Goal: Information Seeking & Learning: Learn about a topic

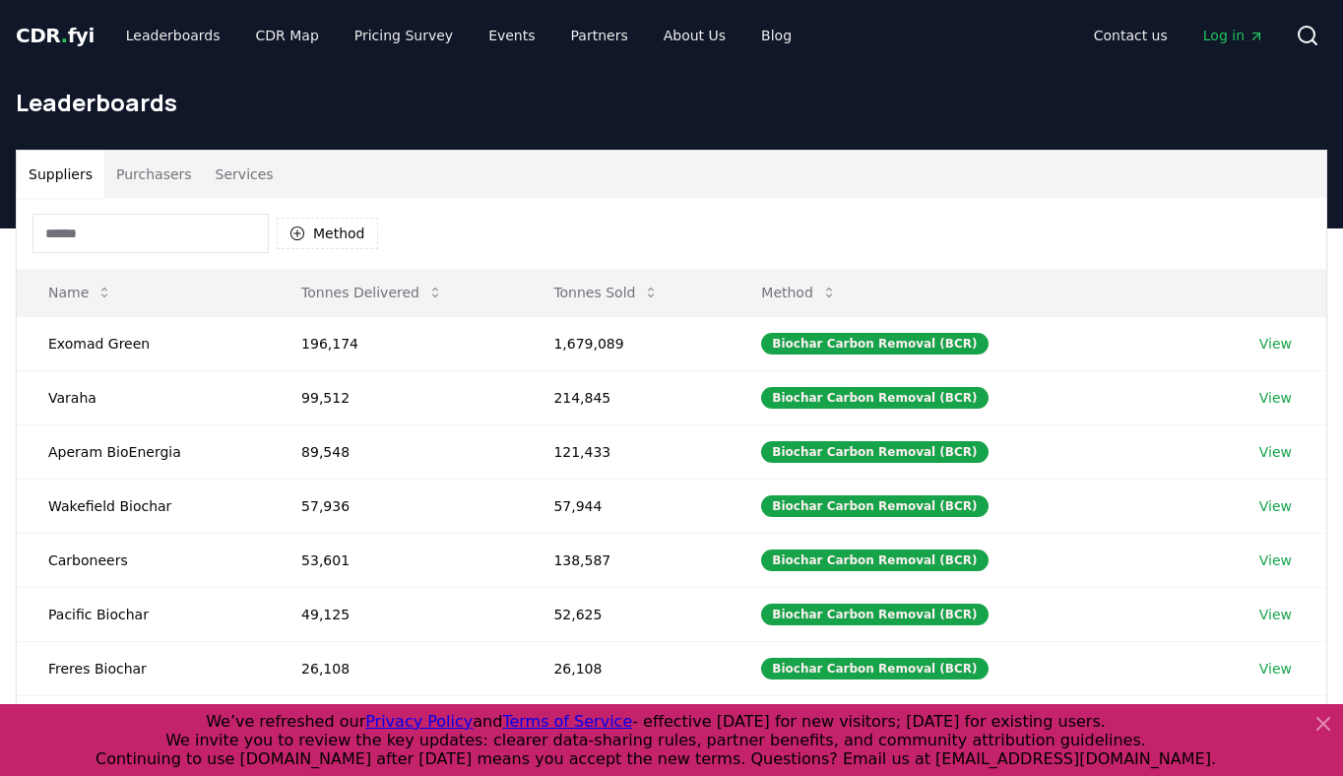
scroll to position [62, 0]
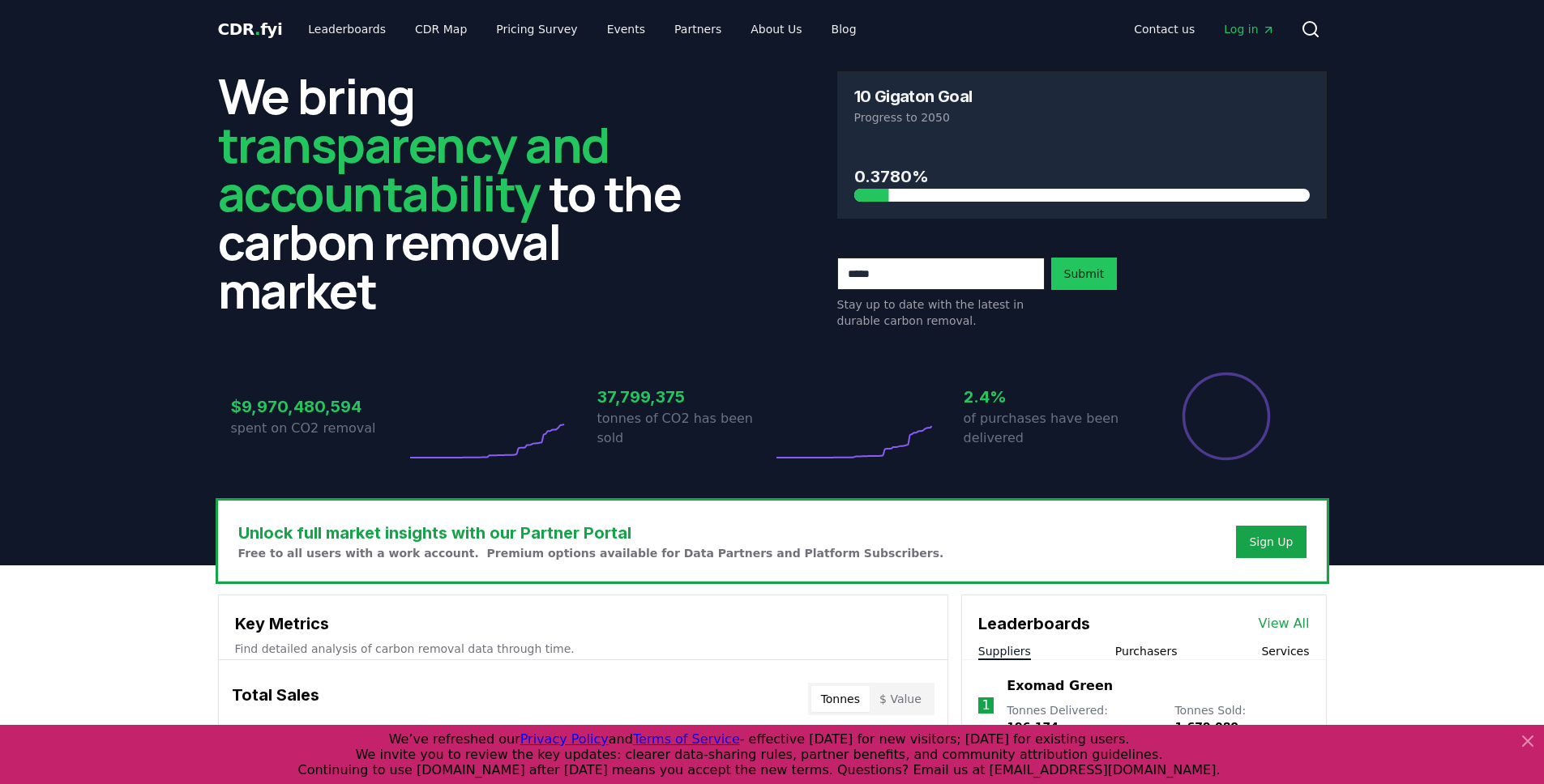
click at [1238, 30] on span "Log in" at bounding box center [1249, 30] width 50 height 16
click at [337, 23] on link "Leaderboards" at bounding box center [346, 29] width 104 height 29
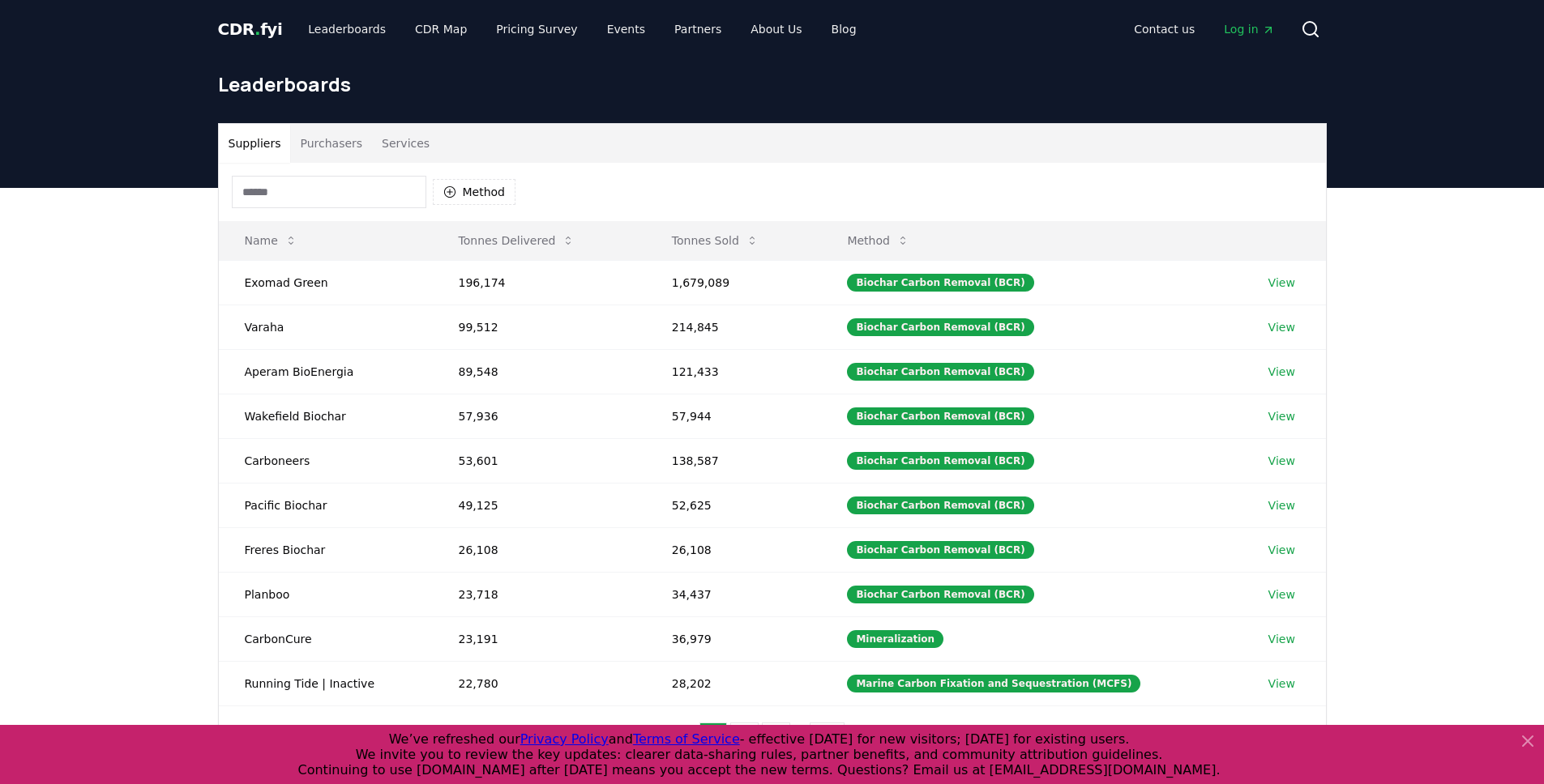
click at [398, 138] on button "Services" at bounding box center [406, 143] width 67 height 39
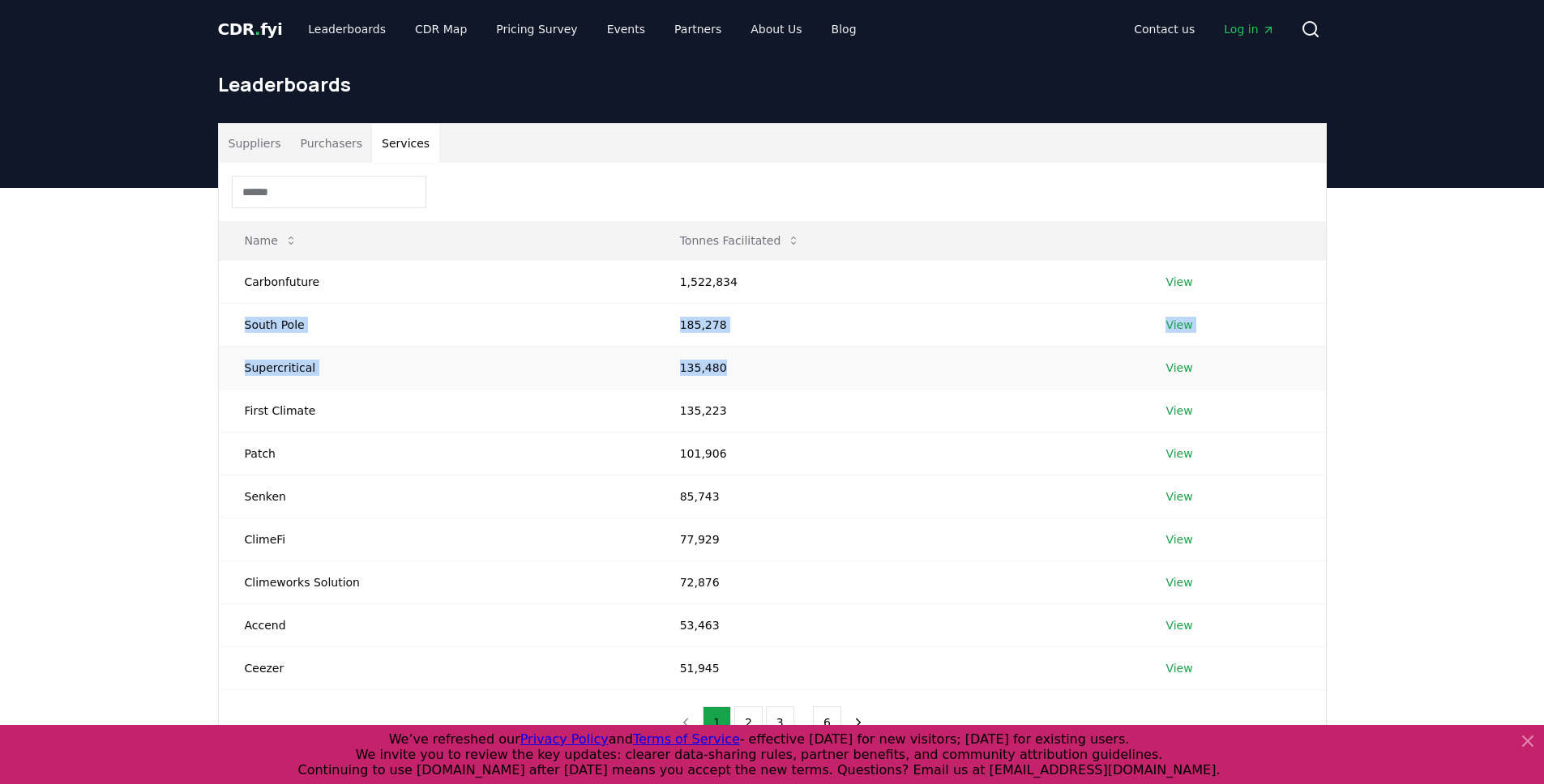
drag, startPoint x: 225, startPoint y: 311, endPoint x: 816, endPoint y: 376, distance: 594.6
click at [852, 378] on tbody "Carbonfuture 1,522,834 View South Pole 185,278 View Supercritical 135,480 View …" at bounding box center [772, 475] width 1107 height 429
click at [779, 369] on td "135,480" at bounding box center [897, 367] width 486 height 43
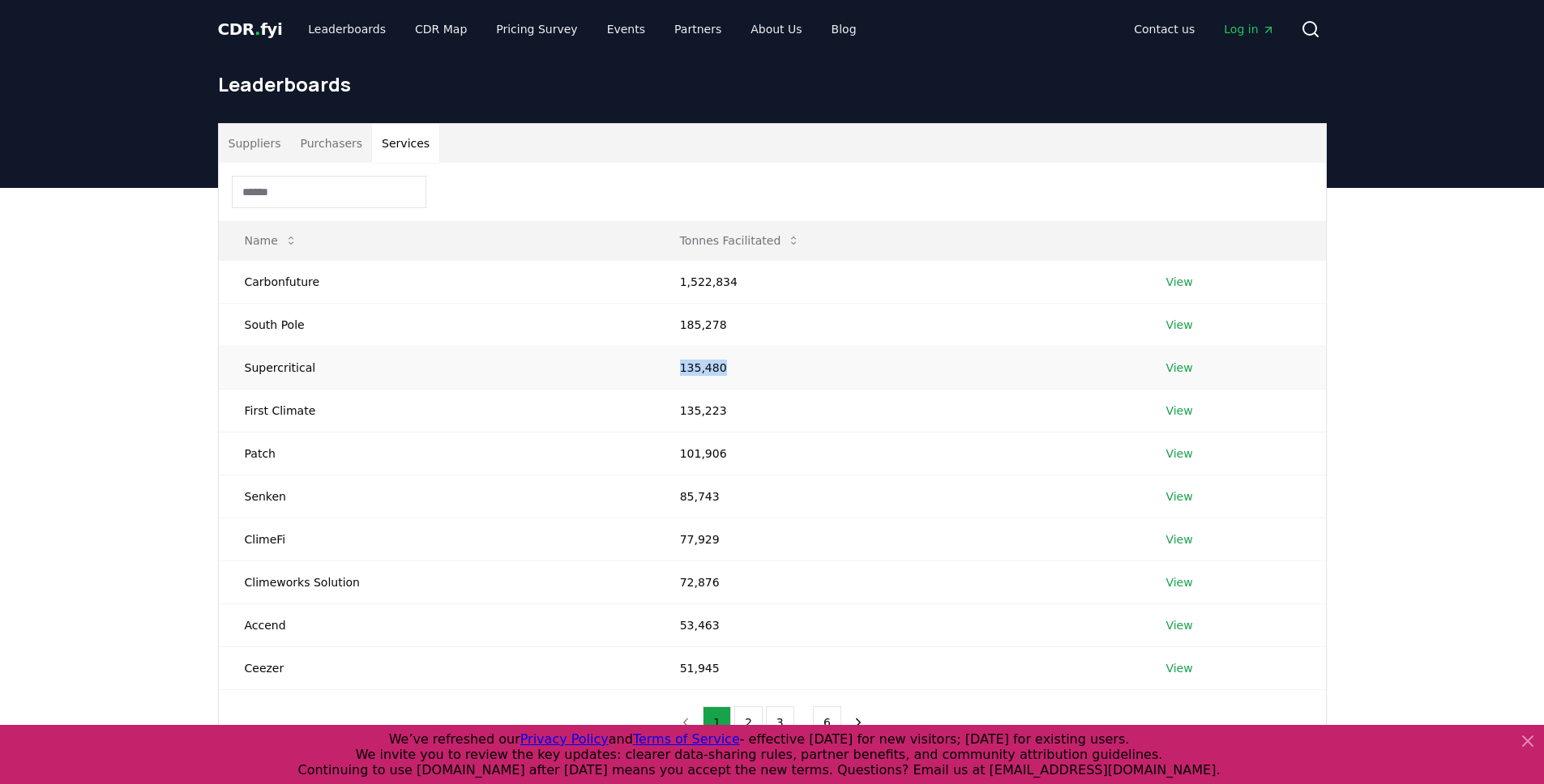
click at [779, 369] on td "135,480" at bounding box center [897, 367] width 486 height 43
click at [719, 362] on td "135,480" at bounding box center [897, 367] width 486 height 43
drag, startPoint x: 719, startPoint y: 362, endPoint x: 242, endPoint y: 332, distance: 477.9
click at [242, 332] on tbody "Carbonfuture 1,522,834 View South Pole 185,278 View Supercritical 135,480 View …" at bounding box center [772, 475] width 1107 height 429
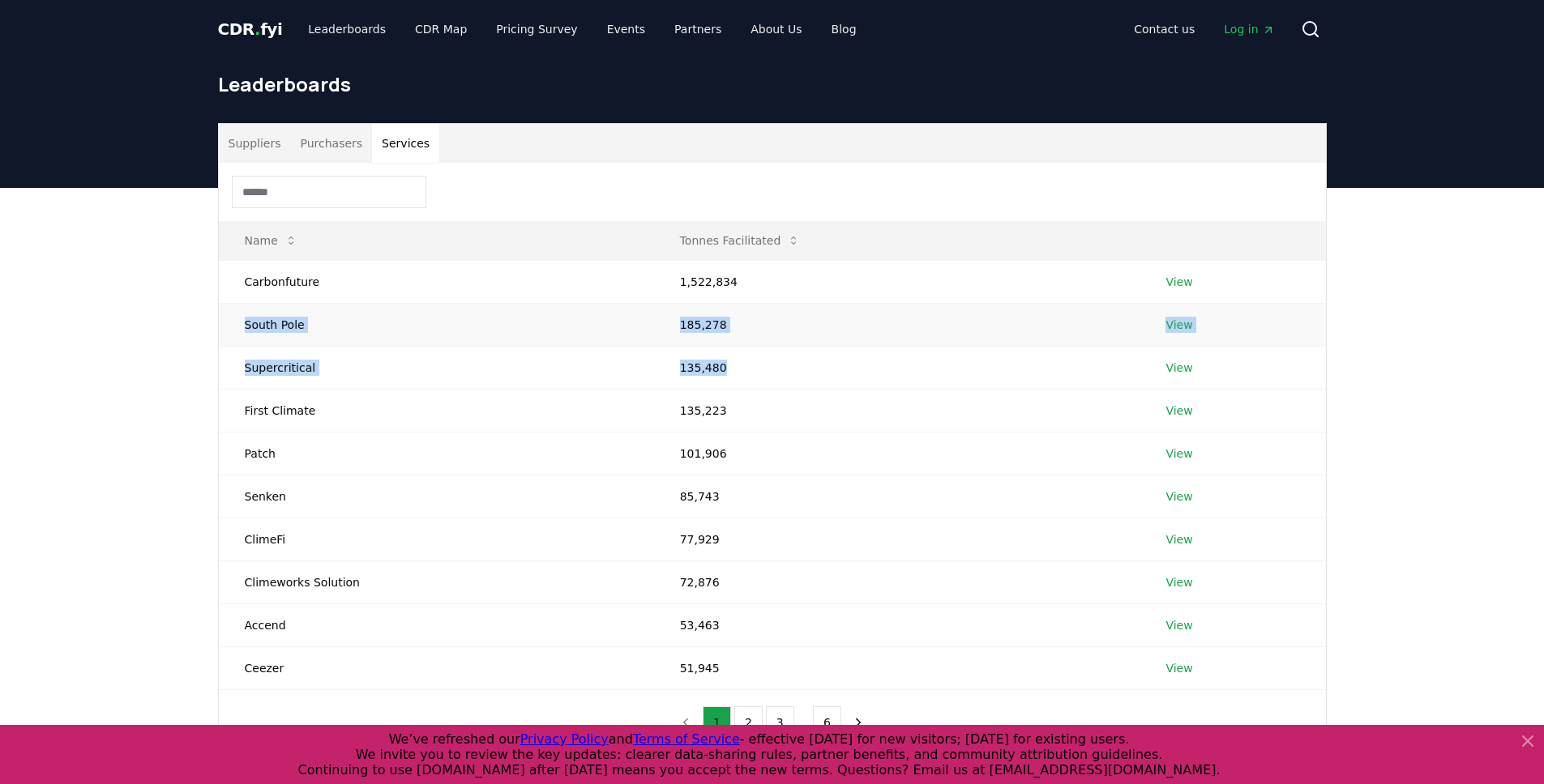
click at [242, 332] on td "South Pole" at bounding box center [436, 324] width 435 height 43
drag, startPoint x: 244, startPoint y: 318, endPoint x: 870, endPoint y: 396, distance: 630.8
click at [870, 396] on tbody "Carbonfuture 1,522,834 View South Pole 185,278 View Supercritical 135,480 View …" at bounding box center [772, 475] width 1107 height 429
click at [870, 395] on td "135,223" at bounding box center [897, 411] width 486 height 43
click at [1176, 325] on link "View" at bounding box center [1179, 325] width 26 height 16
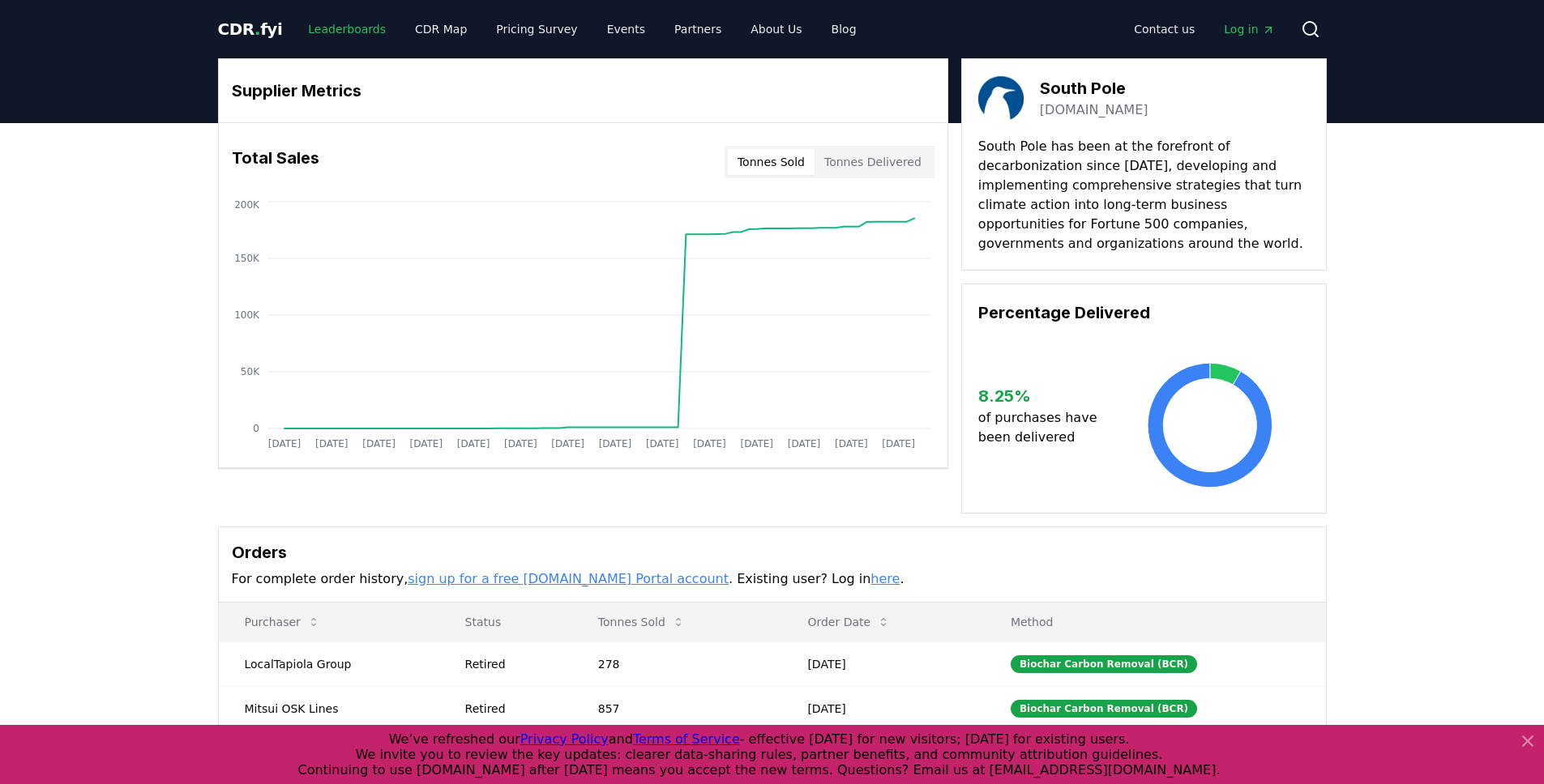
click at [350, 36] on link "Leaderboards" at bounding box center [346, 29] width 104 height 29
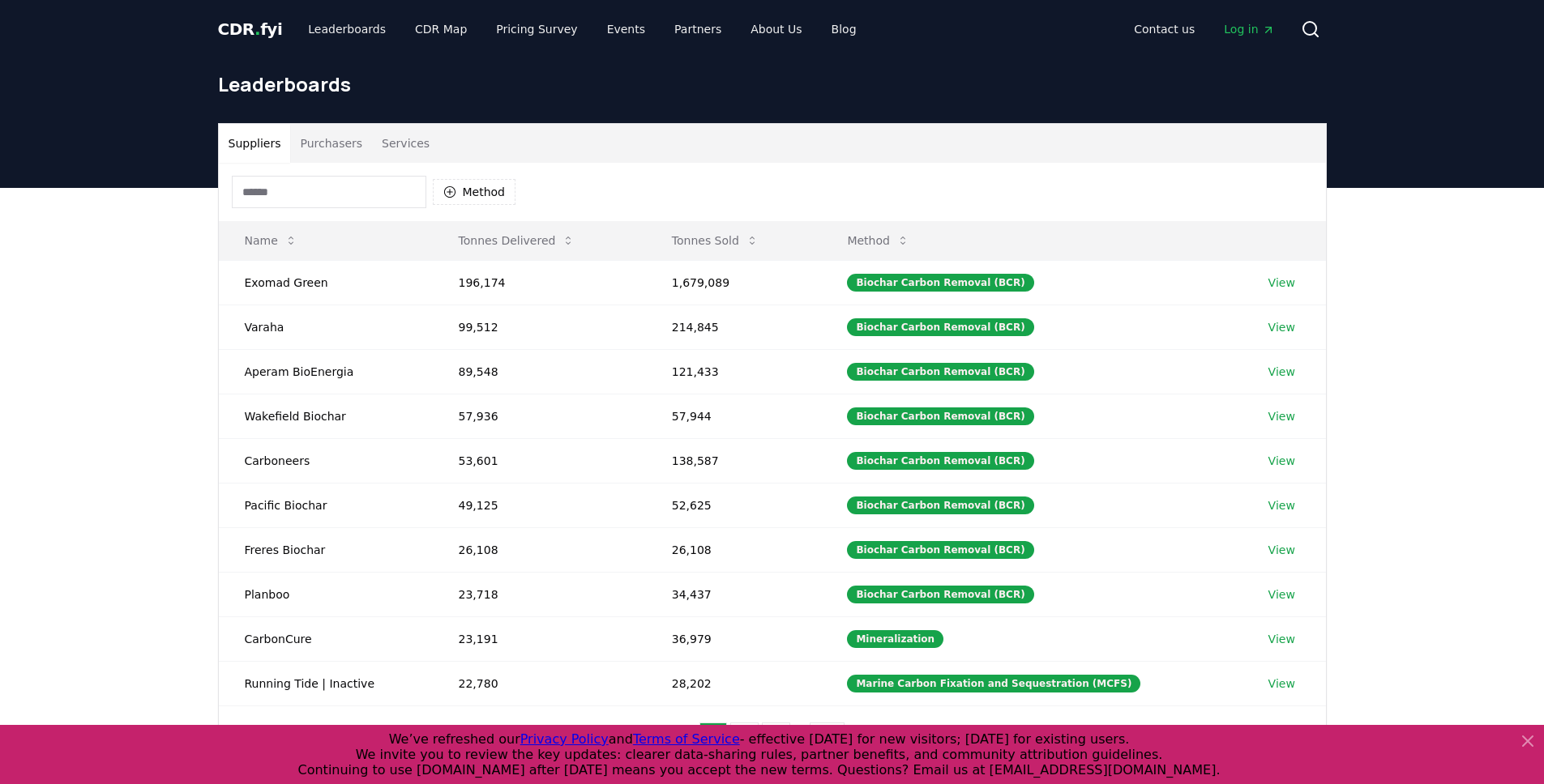
click at [317, 150] on button "Purchasers" at bounding box center [330, 143] width 81 height 39
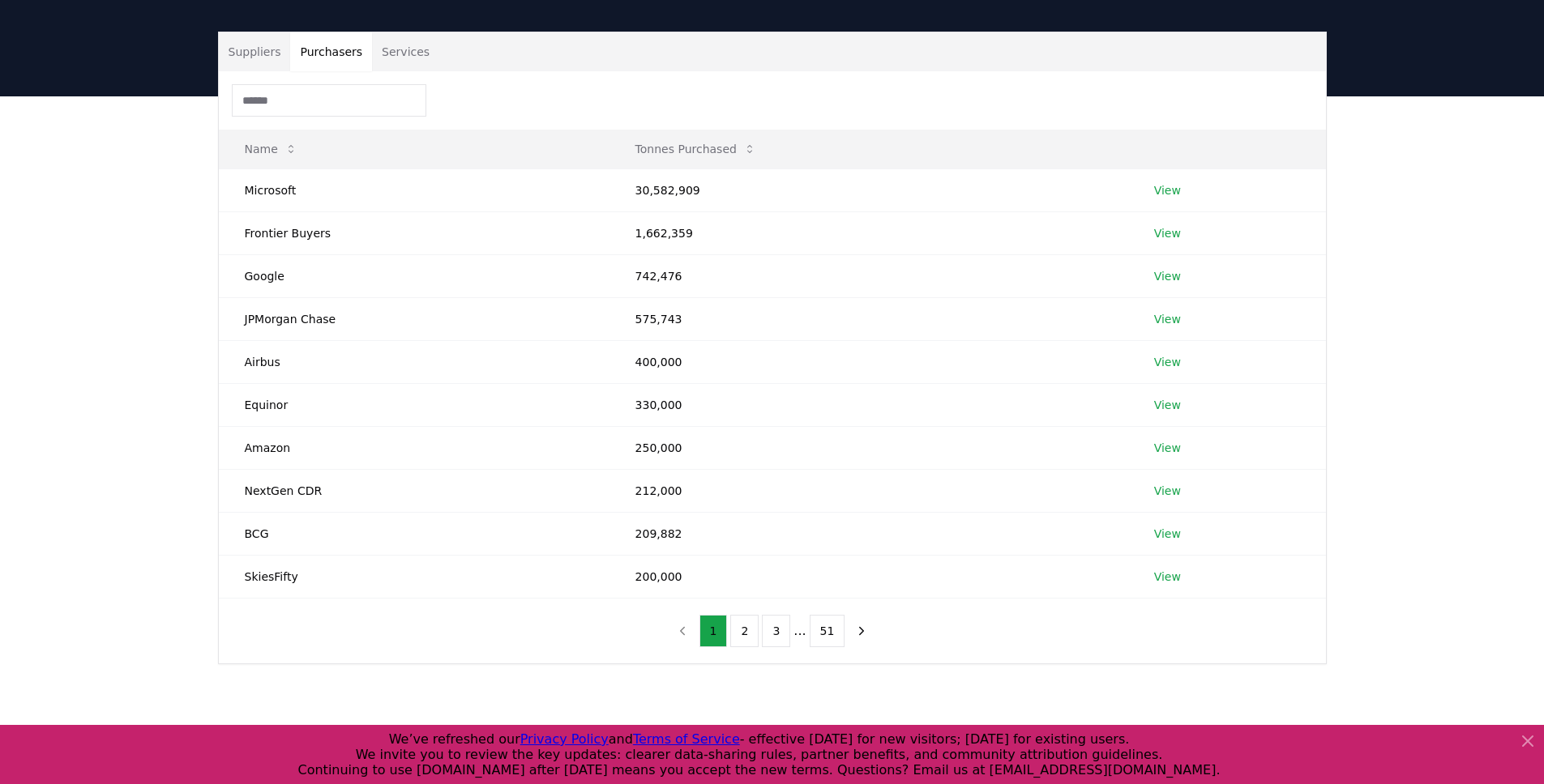
scroll to position [92, 0]
click at [301, 98] on input at bounding box center [329, 99] width 194 height 32
click at [403, 39] on button "Services" at bounding box center [406, 50] width 67 height 39
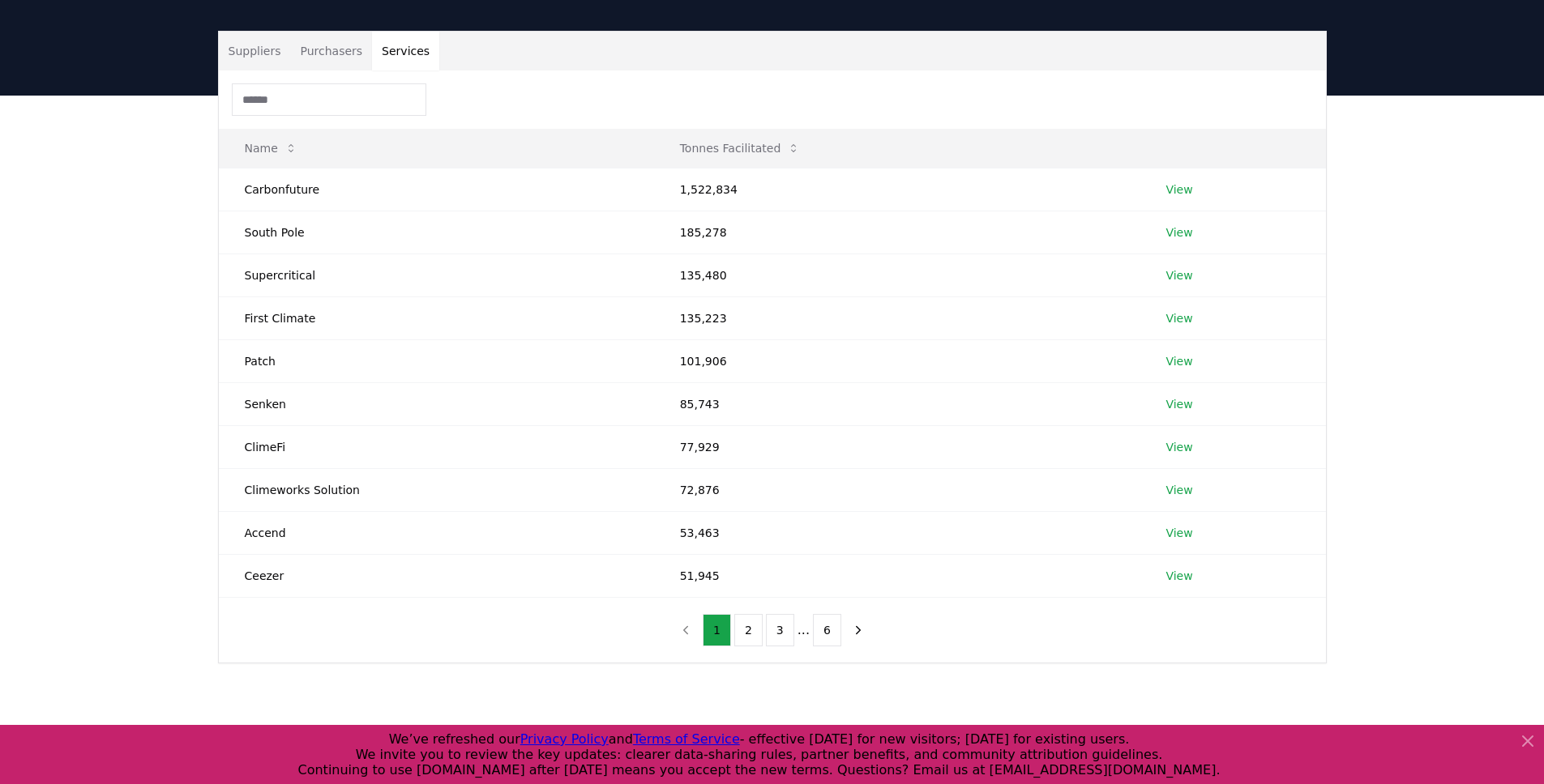
click at [398, 35] on button "Services" at bounding box center [406, 50] width 67 height 39
click at [401, 54] on button "Services" at bounding box center [406, 50] width 67 height 39
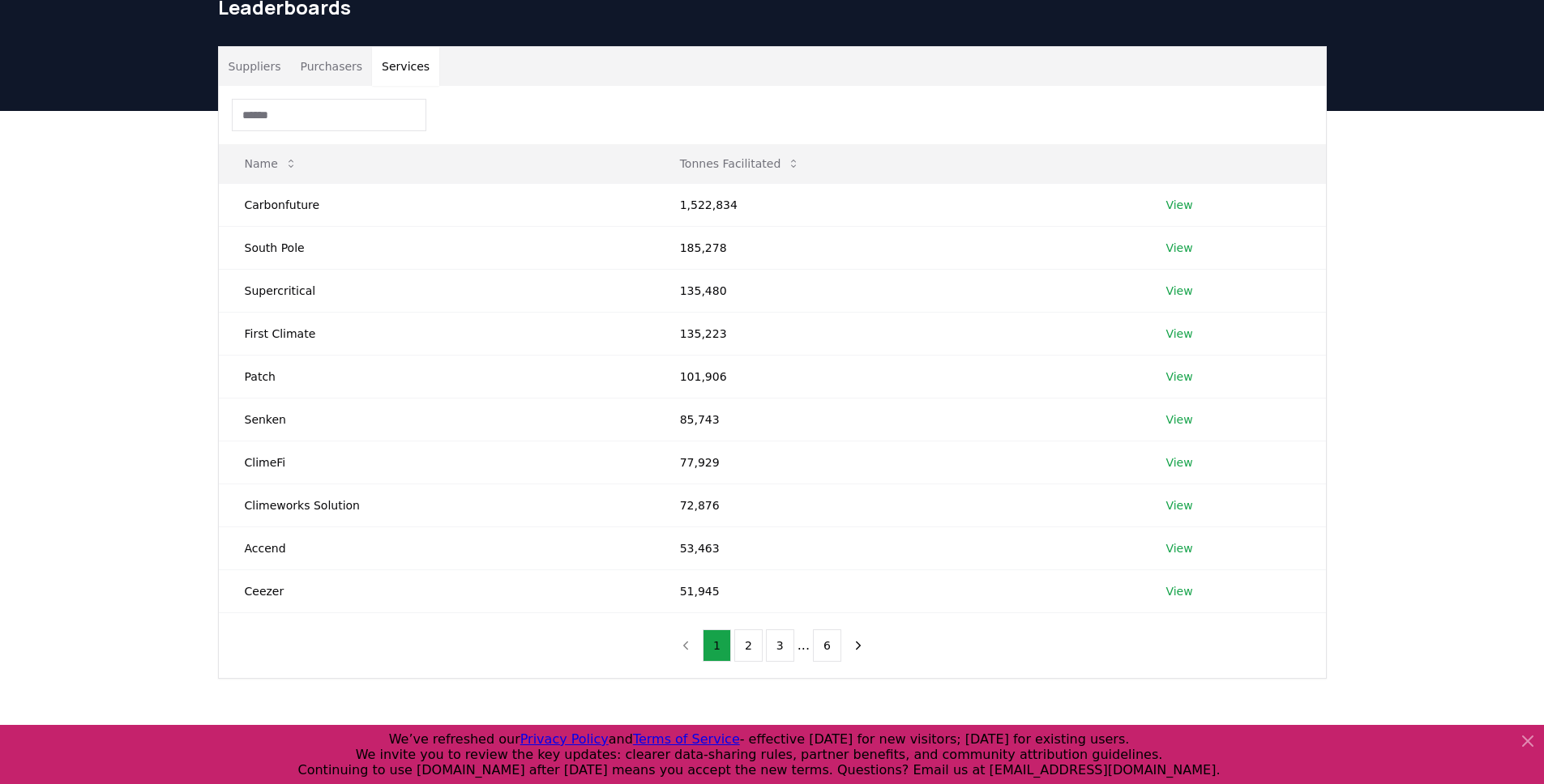
scroll to position [104, 0]
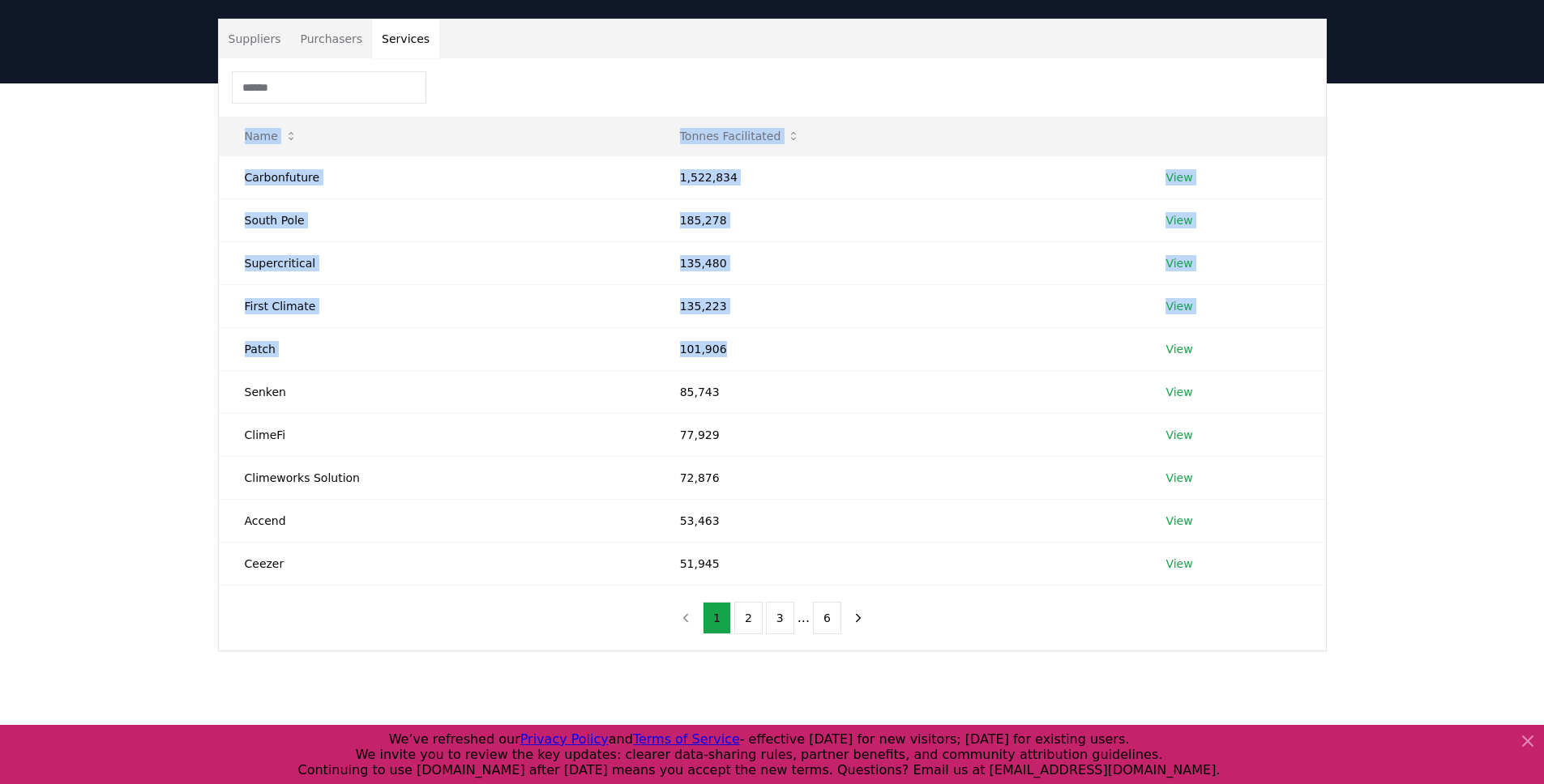
drag, startPoint x: 779, startPoint y: 358, endPoint x: 210, endPoint y: 181, distance: 595.9
click at [210, 181] on div "Suppliers Purchasers Services Name Tonnes Facilitated Carbonfuture 1,522,834 Vi…" at bounding box center [772, 335] width 1134 height 633
click at [151, 221] on div "Suppliers Purchasers Services Name Tonnes Facilitated Carbonfuture 1,522,834 Vi…" at bounding box center [772, 399] width 1544 height 633
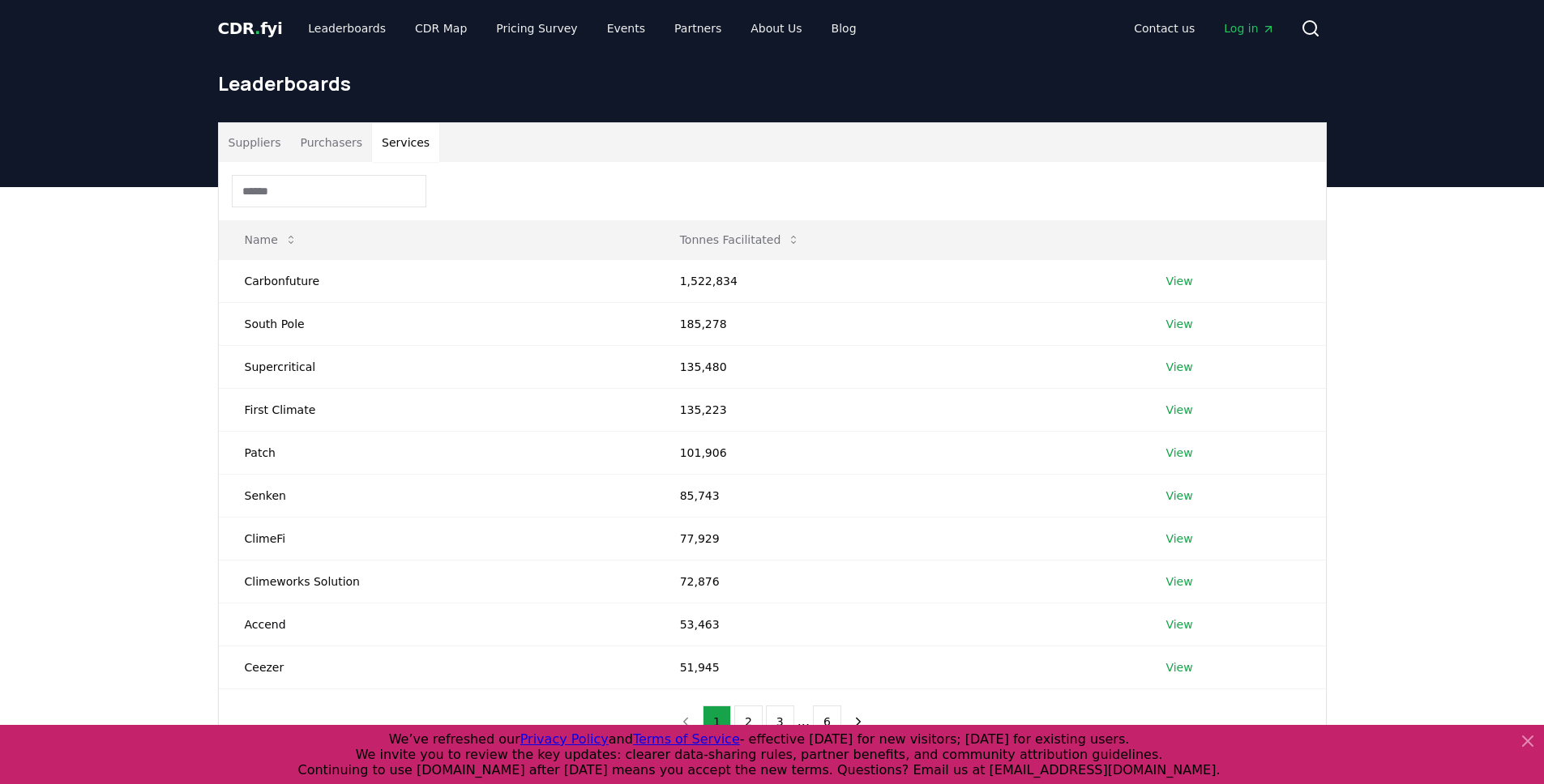
scroll to position [0, 0]
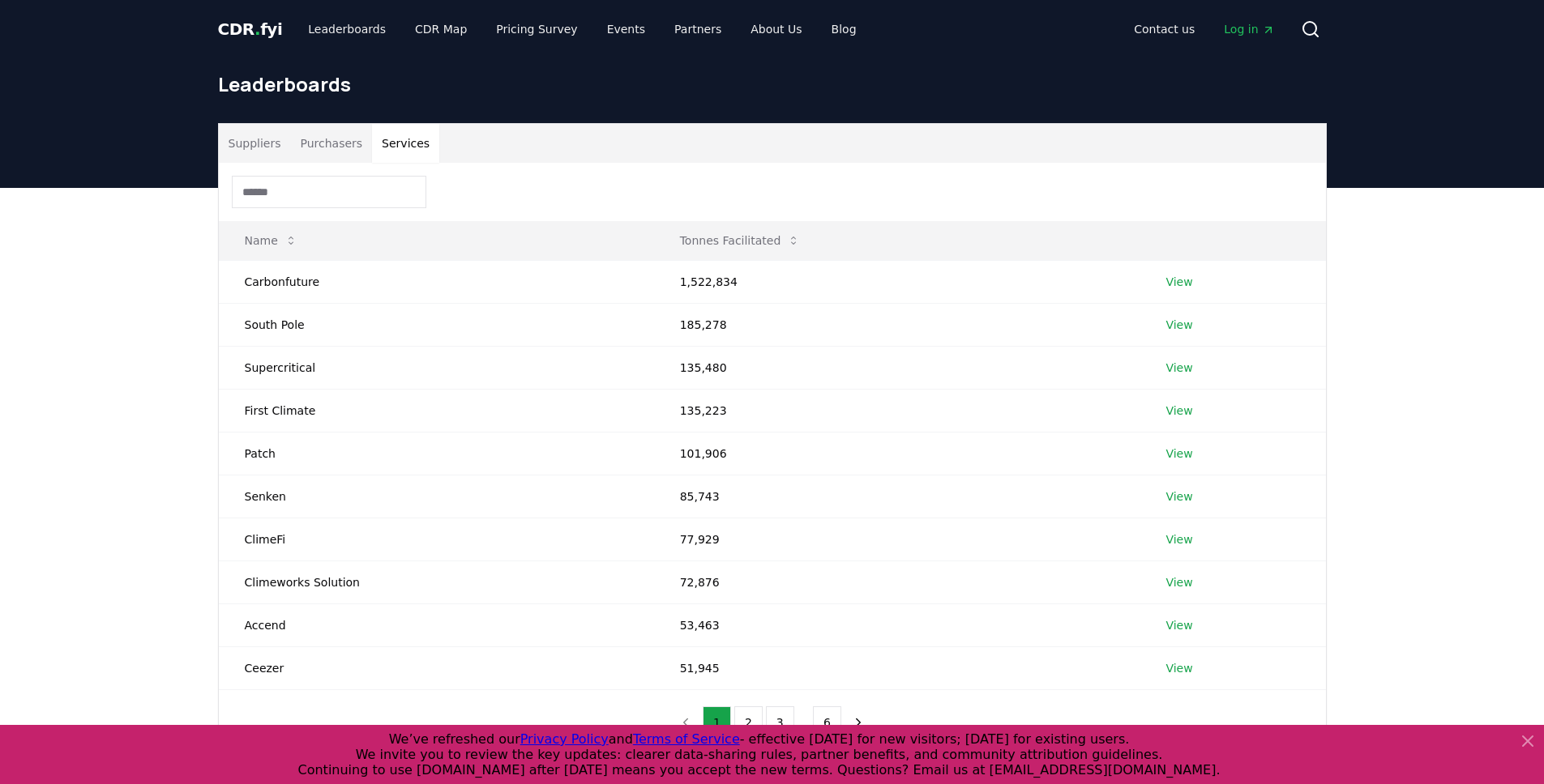
click at [309, 169] on div at bounding box center [772, 192] width 1107 height 58
click at [309, 155] on button "Purchasers" at bounding box center [330, 143] width 81 height 39
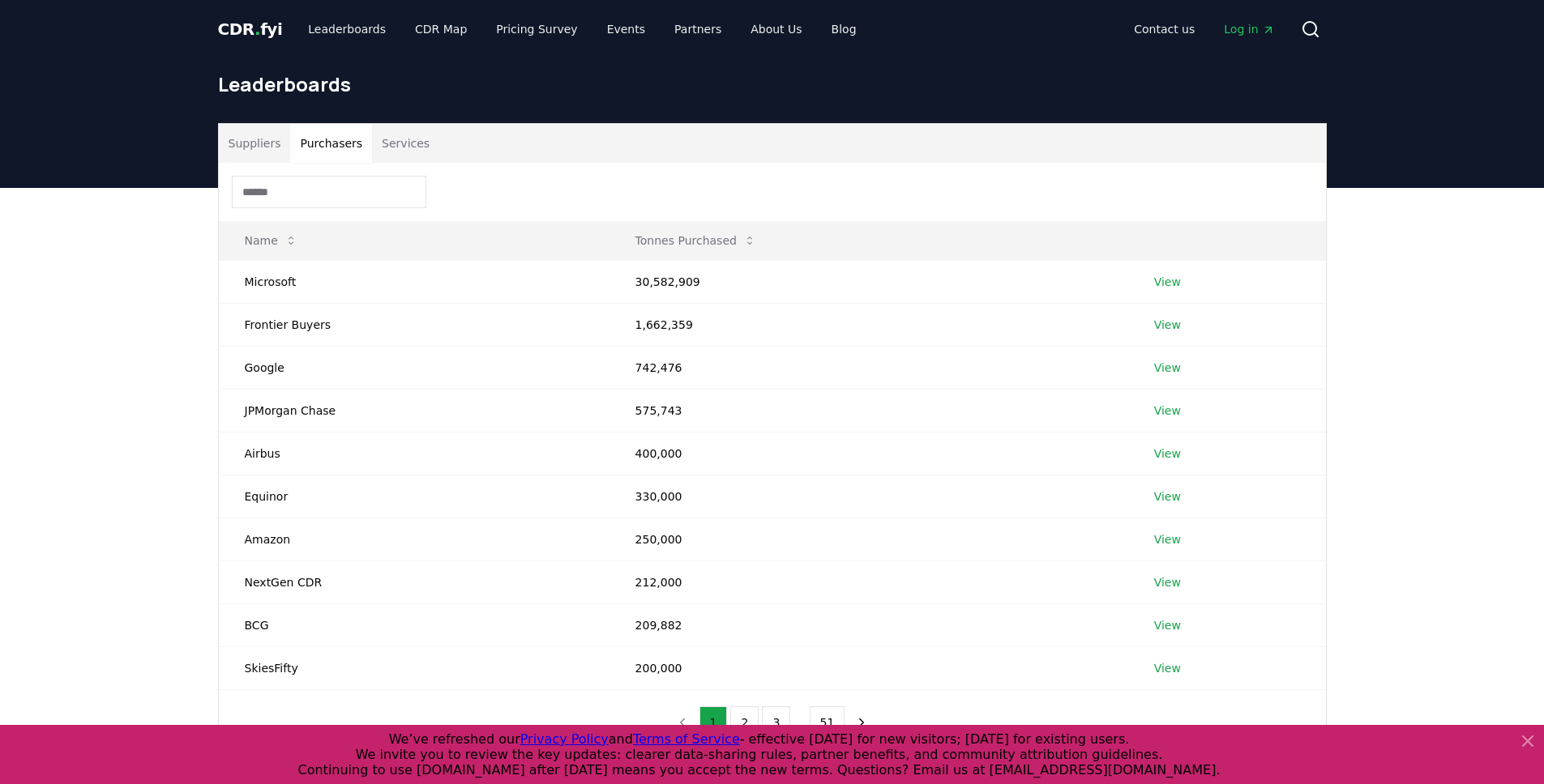
click at [276, 140] on button "Suppliers" at bounding box center [255, 143] width 72 height 39
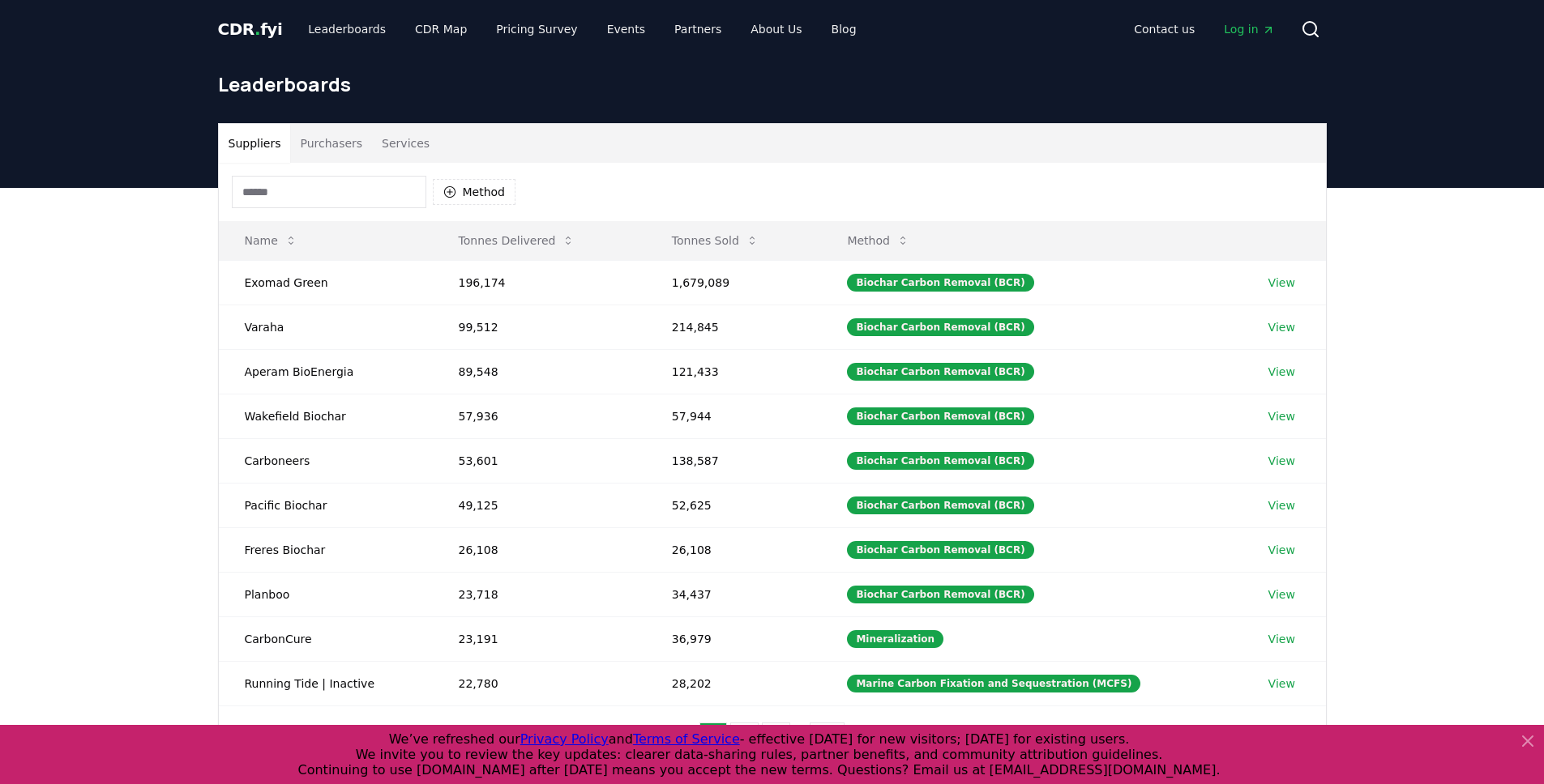
scroll to position [3, 0]
